Goal: Information Seeking & Learning: Learn about a topic

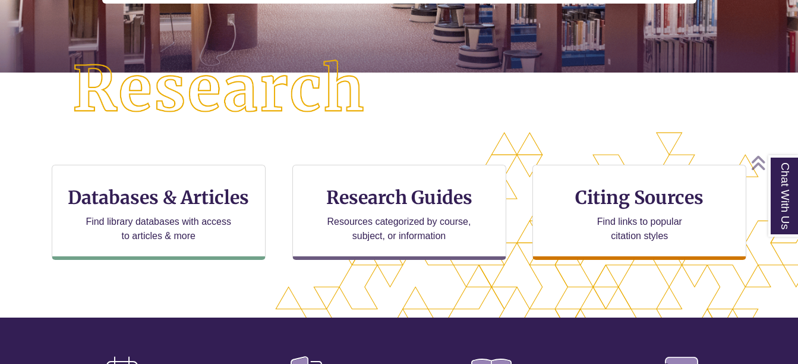
scroll to position [272, 0]
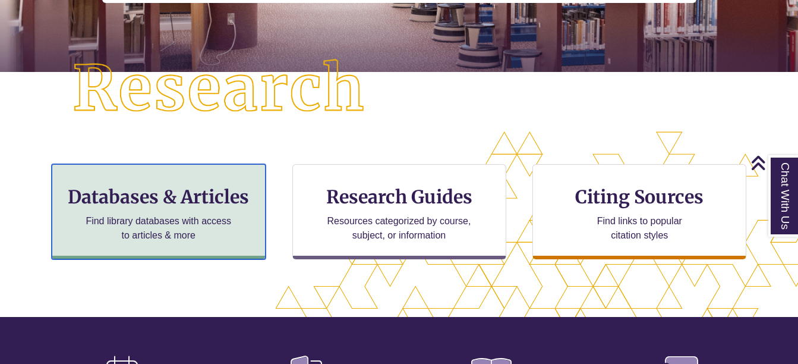
click at [181, 201] on h3 "Databases & Articles" at bounding box center [159, 196] width 194 height 23
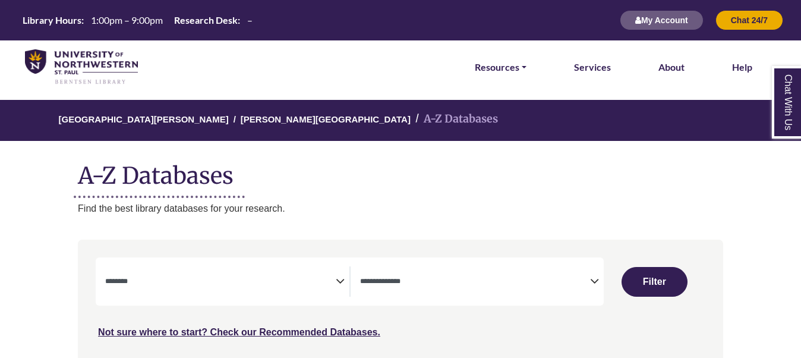
select select "Database Subject Filter"
select select "Database Types Filter"
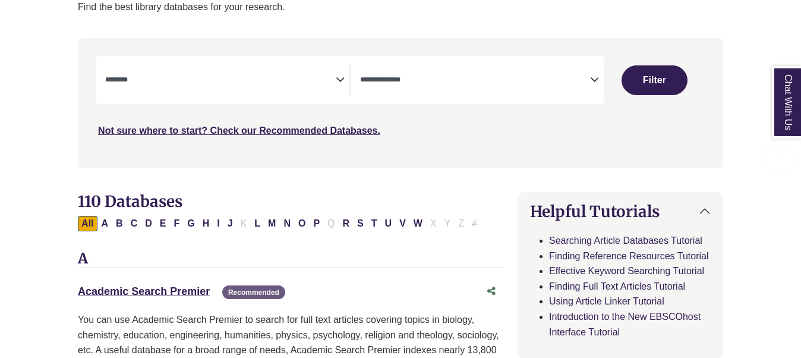
scroll to position [204, 0]
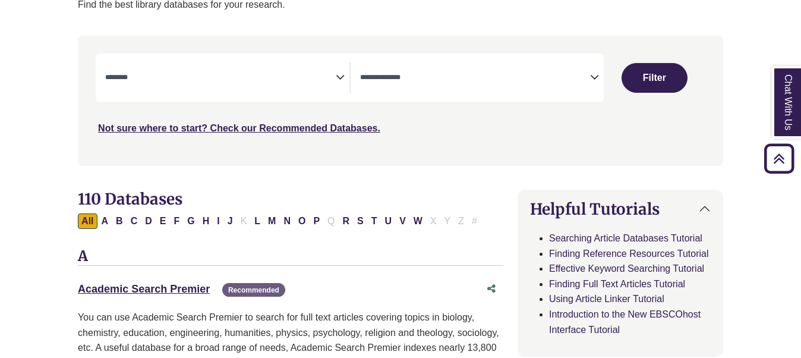
click at [335, 78] on textarea "Search" at bounding box center [220, 79] width 230 height 10
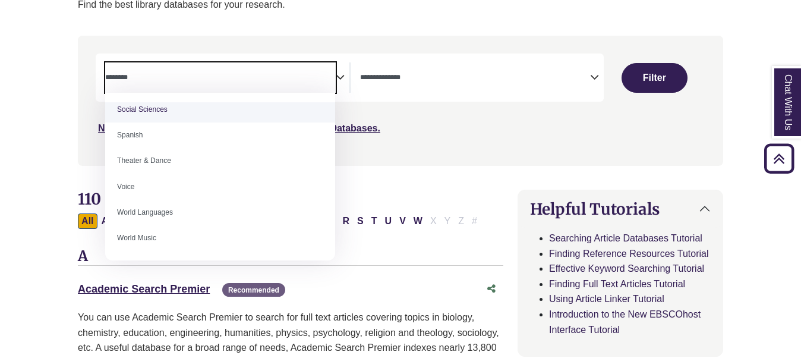
scroll to position [468, 0]
click at [275, 111] on div "***" at bounding box center [401, 94] width 610 height 82
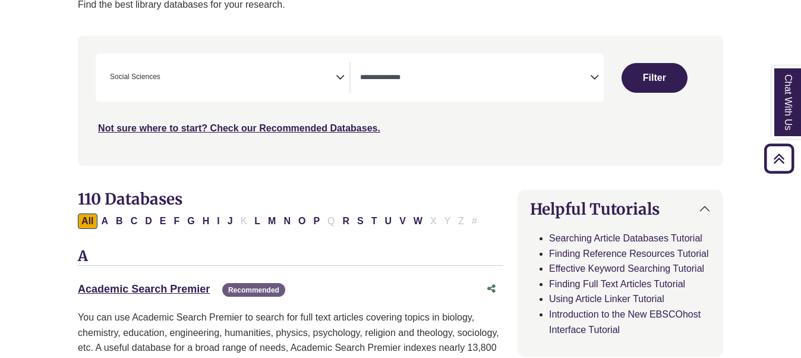
click at [335, 78] on span "× Social Sciences" at bounding box center [220, 77] width 230 height 30
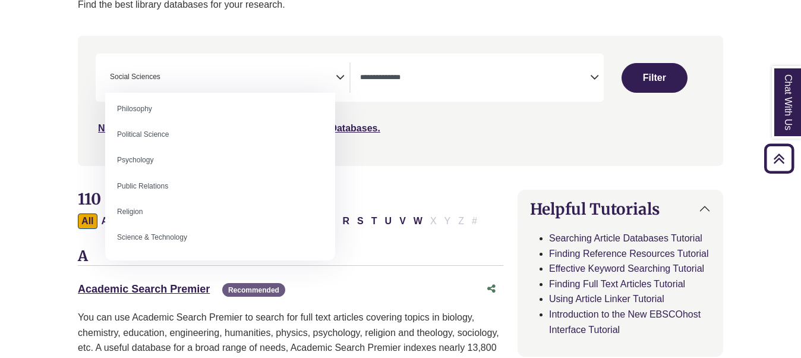
scroll to position [954, 0]
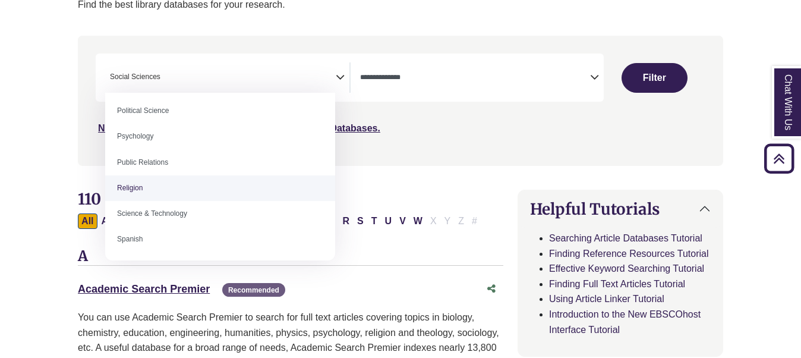
select select "******"
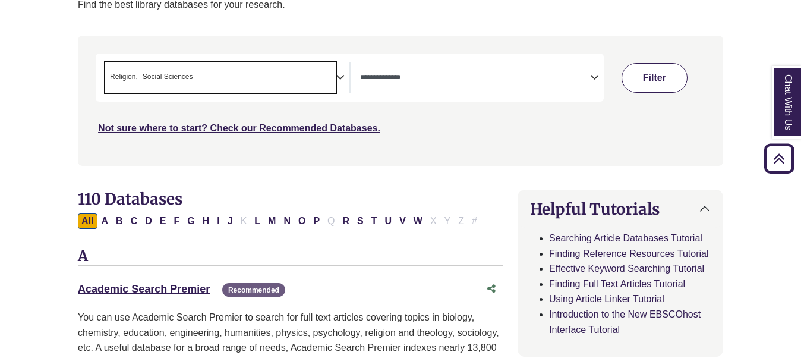
click at [663, 68] on button "Filter" at bounding box center [654, 78] width 65 height 30
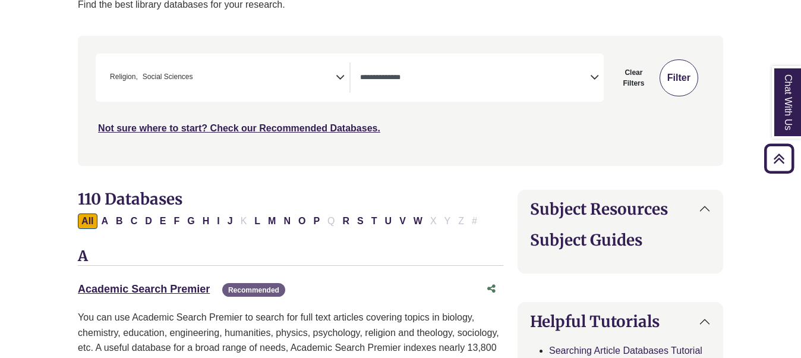
select select "Database Types Filter"
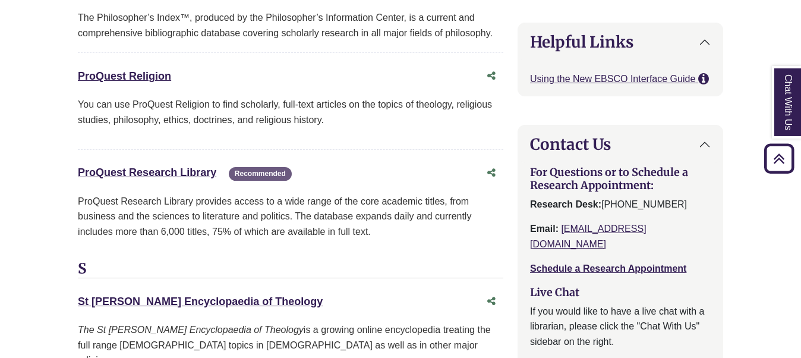
scroll to position [1513, 0]
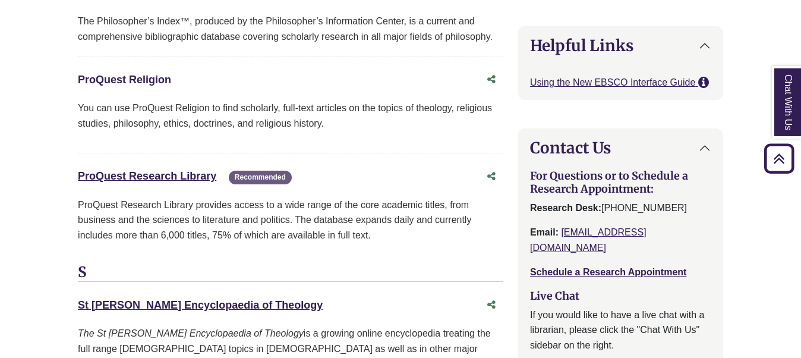
click at [156, 78] on link "ProQuest Religion This link opens in a new window" at bounding box center [124, 80] width 93 height 12
click at [153, 174] on link "ProQuest Research Library This link opens in a new window" at bounding box center [147, 176] width 138 height 12
